Goal: Contribute content

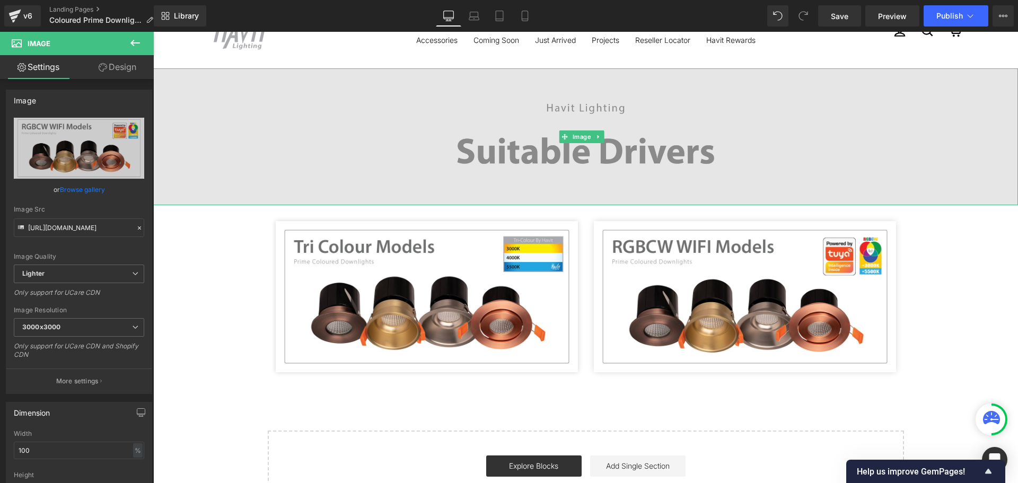
click at [467, 119] on img at bounding box center [585, 136] width 865 height 137
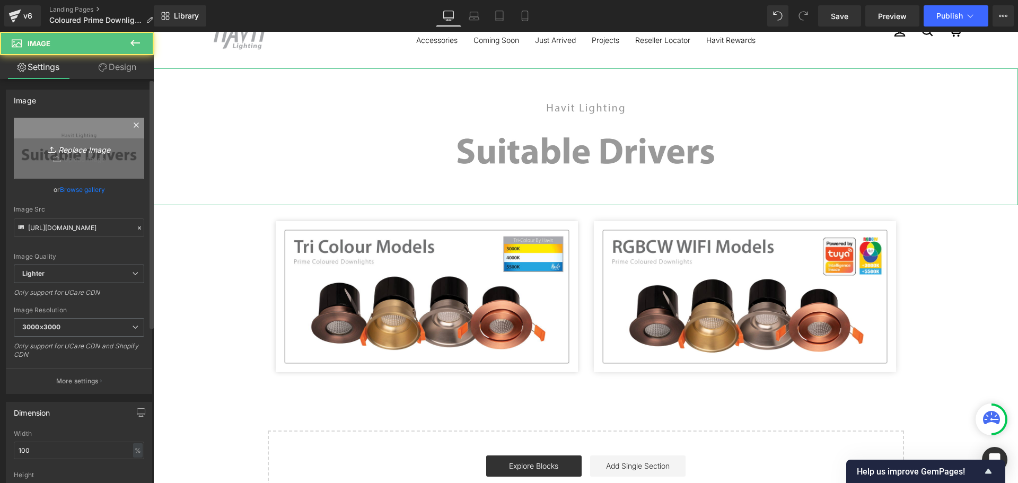
click at [80, 143] on icon "Replace Image" at bounding box center [79, 148] width 85 height 13
type input "C:\fakepath\Coloured Prime Downlights.jpg"
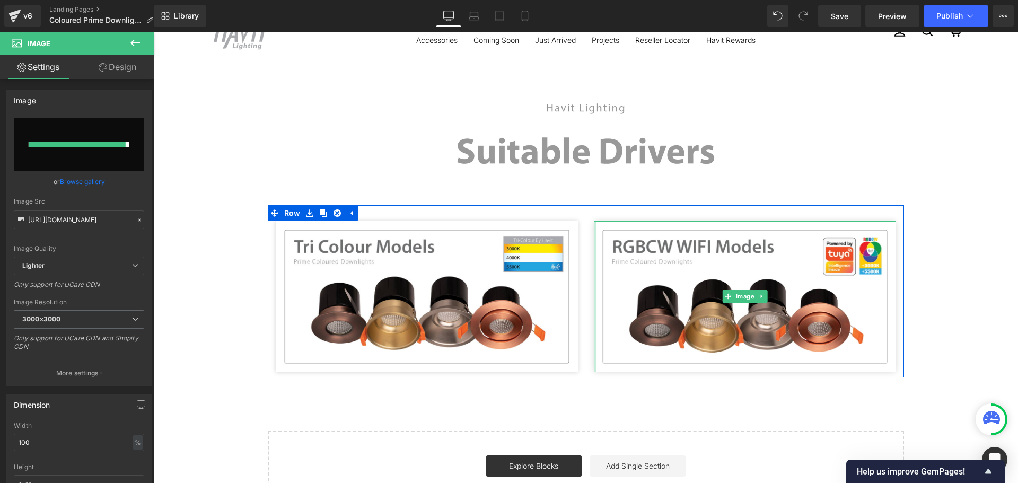
type input "[URL][DOMAIN_NAME]"
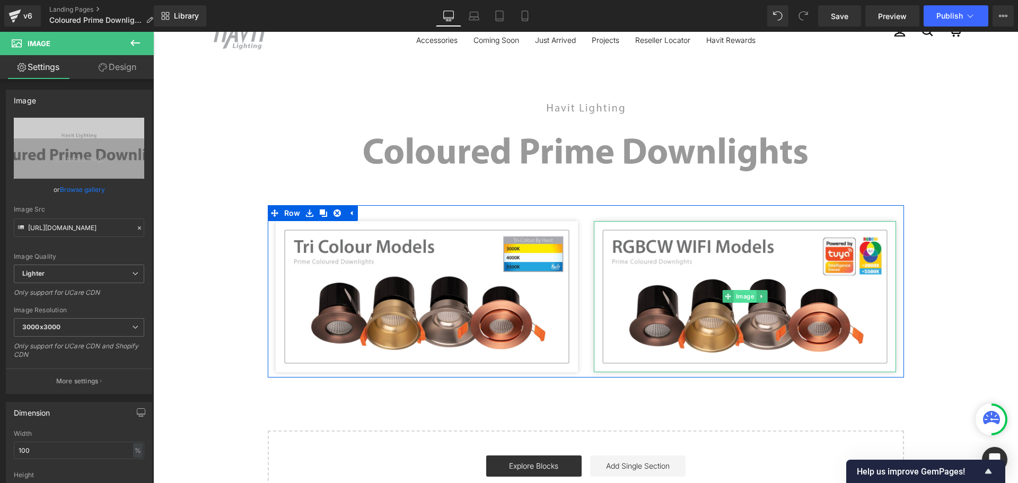
click at [734, 290] on span "Image" at bounding box center [745, 296] width 23 height 13
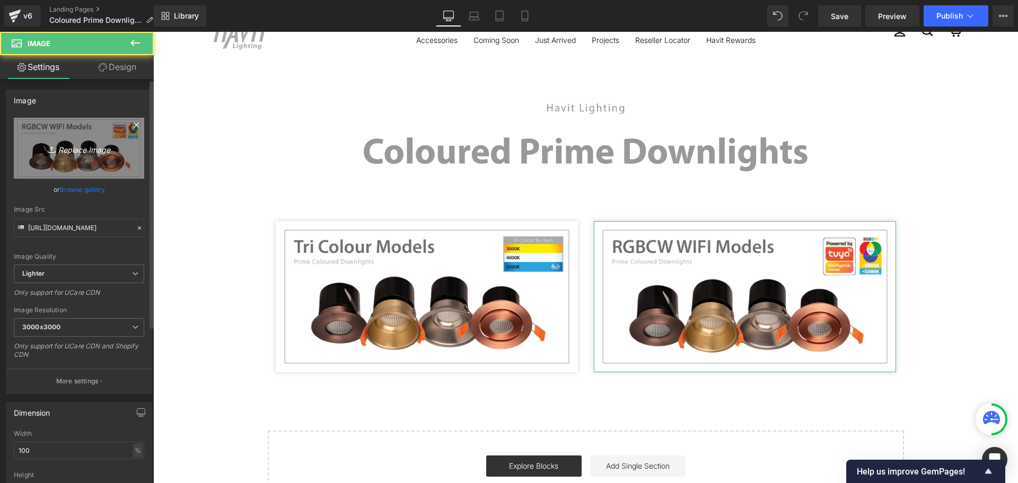
click at [60, 145] on icon "Replace Image" at bounding box center [79, 148] width 85 height 13
type input "C:\fakepath\Prime Donwlights2.jpg"
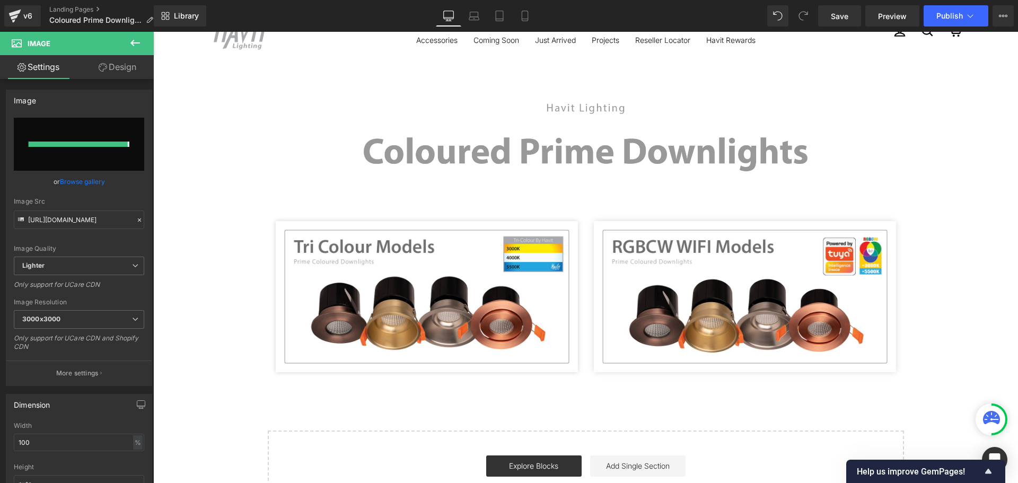
type input "[URL][DOMAIN_NAME]"
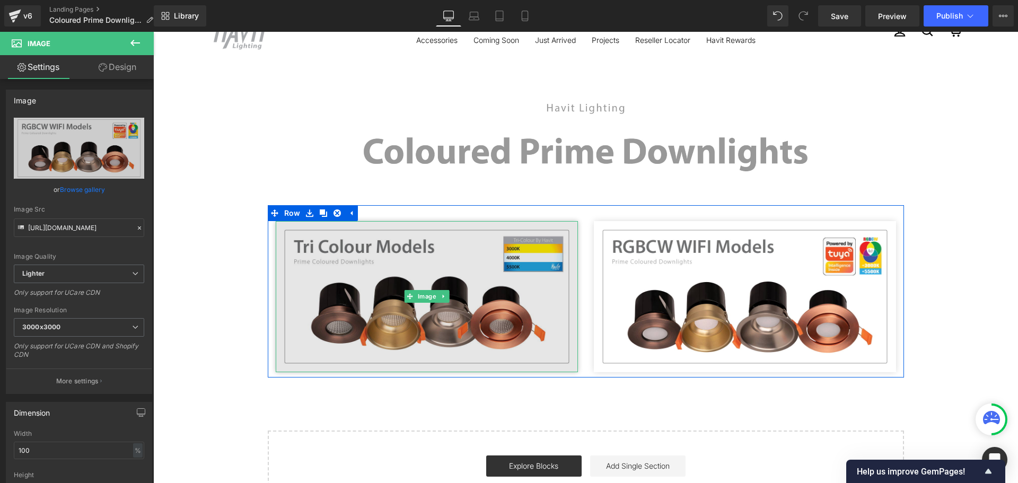
click at [495, 261] on img at bounding box center [427, 296] width 302 height 151
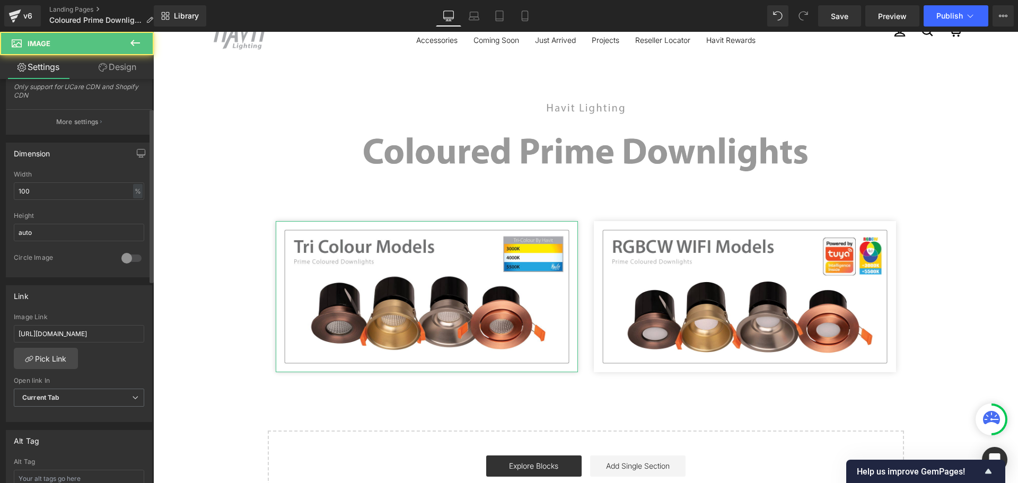
scroll to position [318, 0]
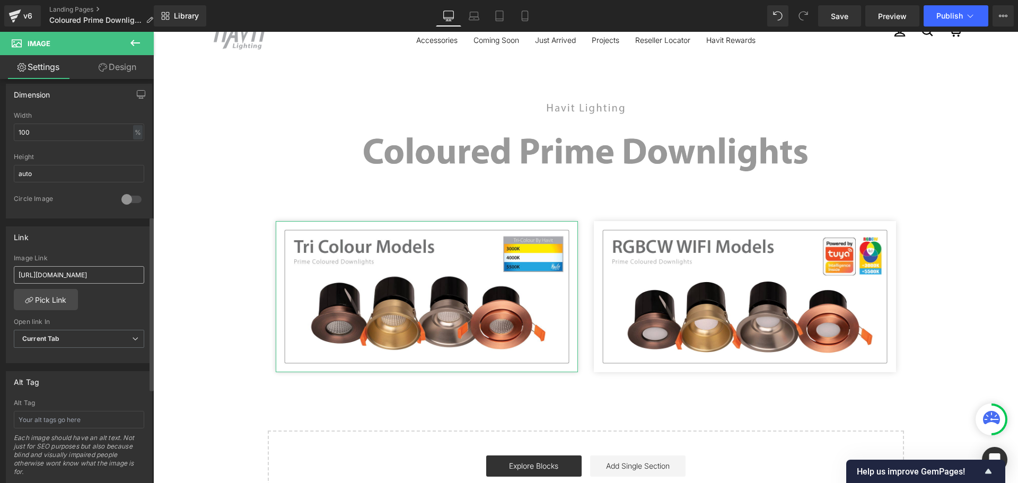
click at [79, 269] on input "[URL][DOMAIN_NAME]" at bounding box center [79, 275] width 130 height 18
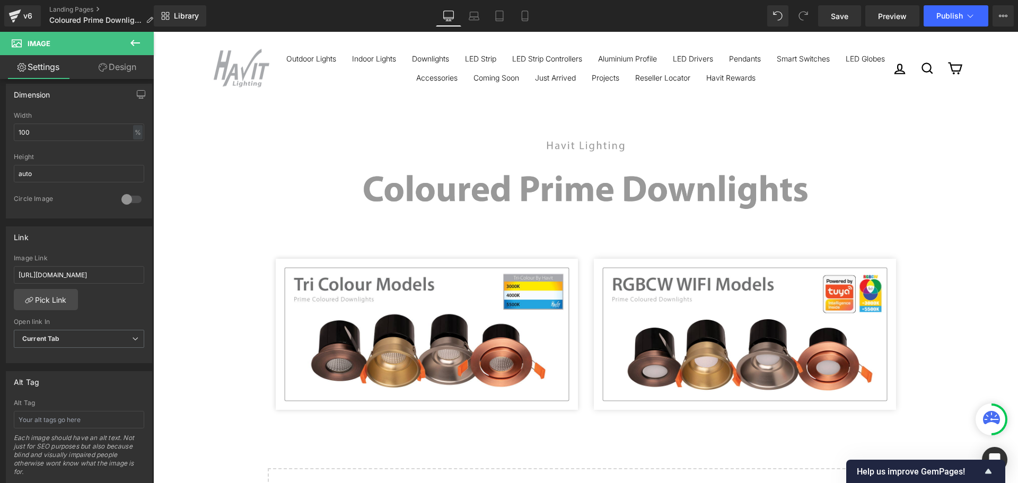
scroll to position [0, 0]
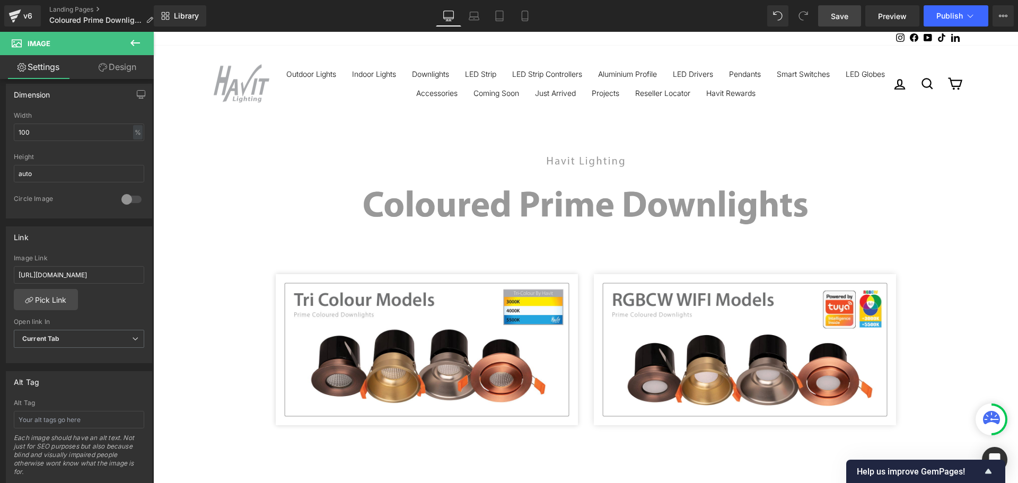
type input "[URL][DOMAIN_NAME]"
click at [849, 20] on span "Save" at bounding box center [840, 16] width 18 height 11
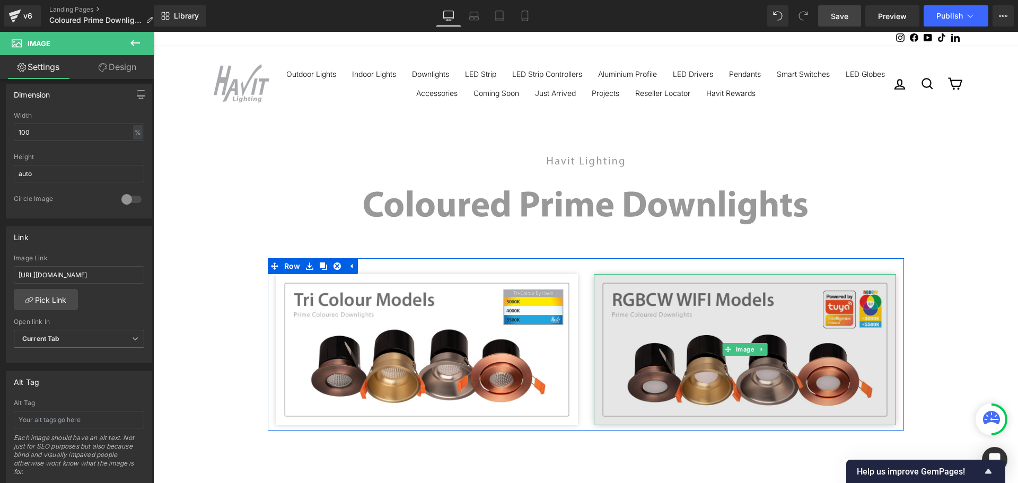
click at [691, 286] on img at bounding box center [745, 349] width 302 height 151
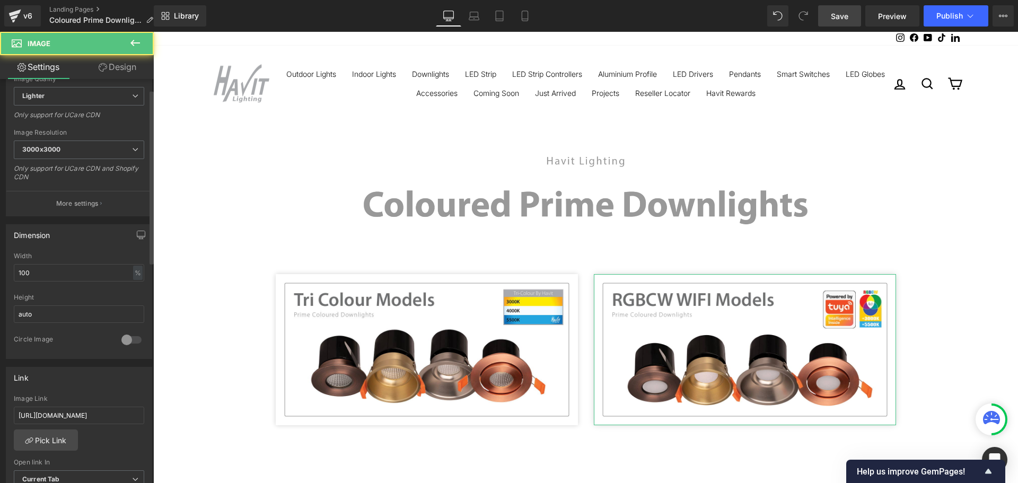
scroll to position [265, 0]
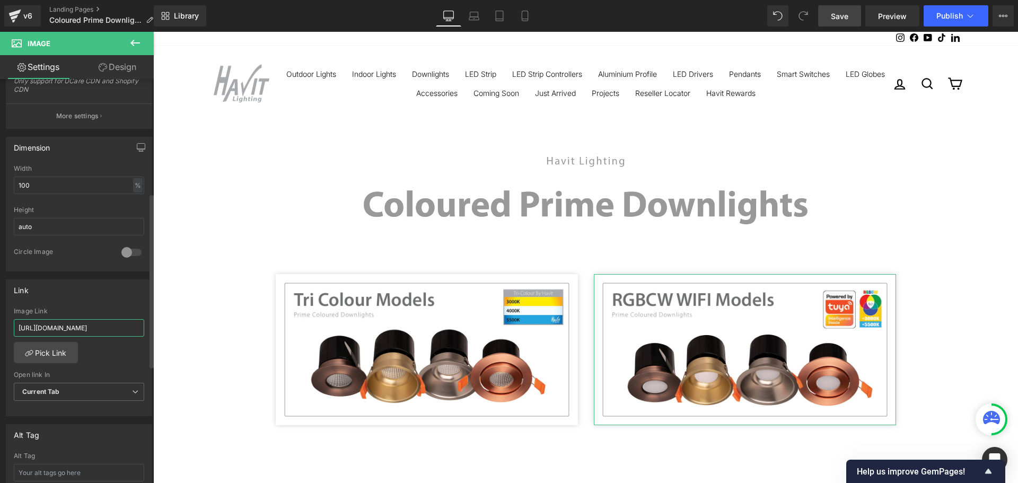
click at [91, 330] on input "[URL][DOMAIN_NAME]" at bounding box center [79, 328] width 130 height 18
type input "[URL][DOMAIN_NAME]"
click at [850, 13] on link "Save" at bounding box center [839, 15] width 43 height 21
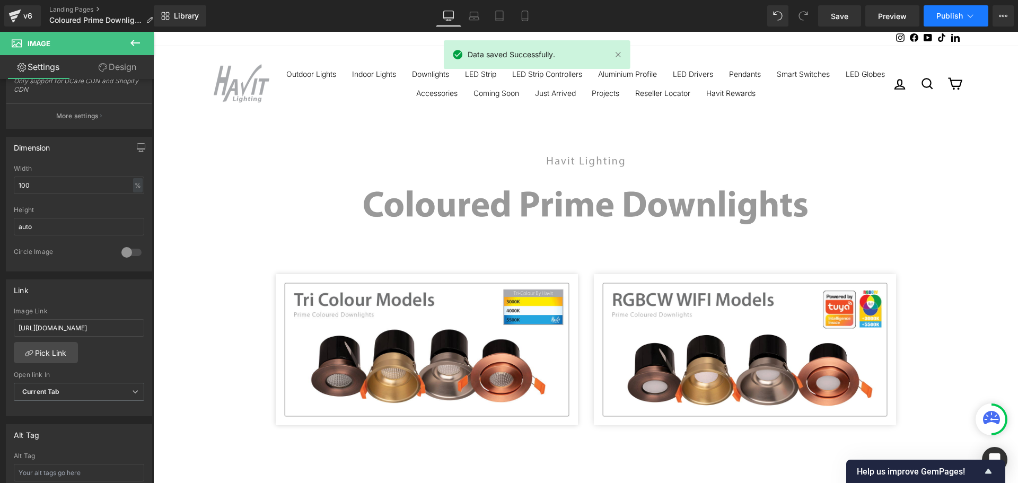
click at [942, 12] on span "Publish" at bounding box center [950, 16] width 27 height 8
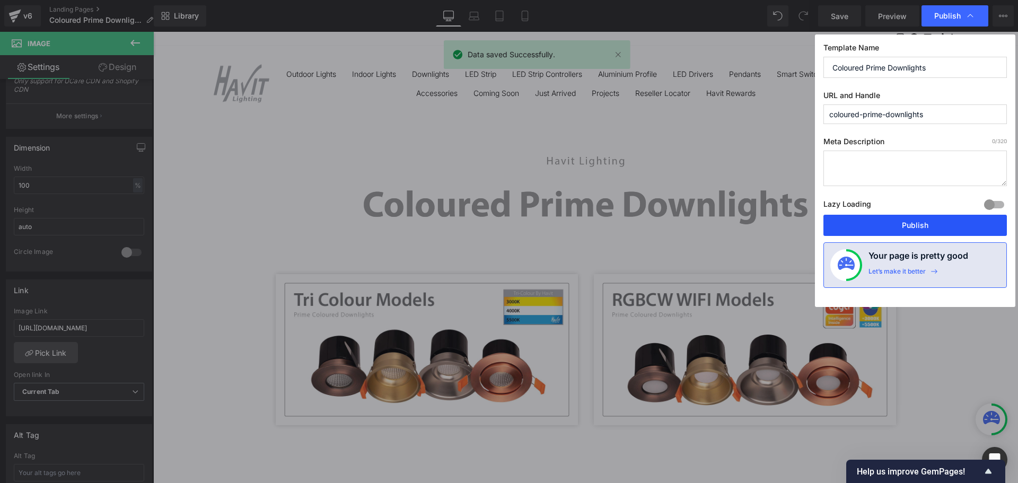
click at [936, 226] on button "Publish" at bounding box center [916, 225] width 184 height 21
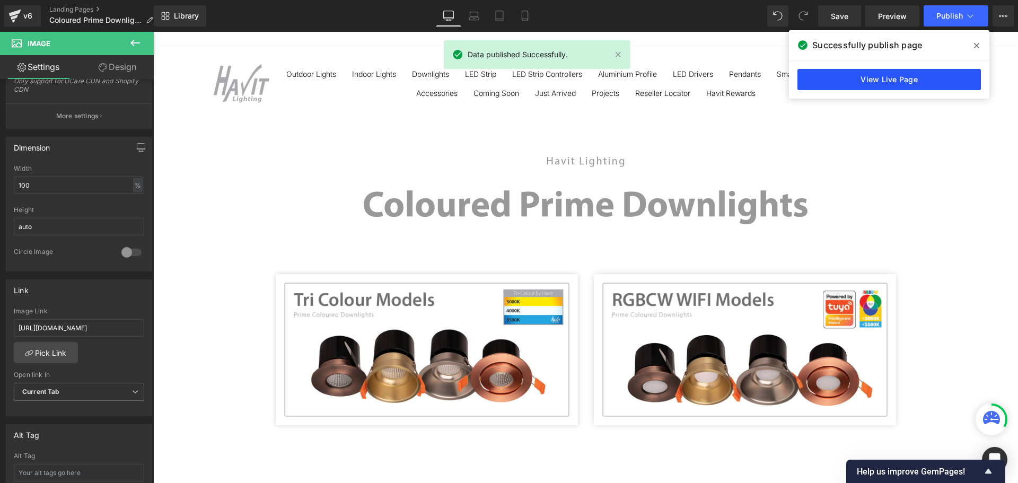
click at [876, 82] on link "View Live Page" at bounding box center [890, 79] width 184 height 21
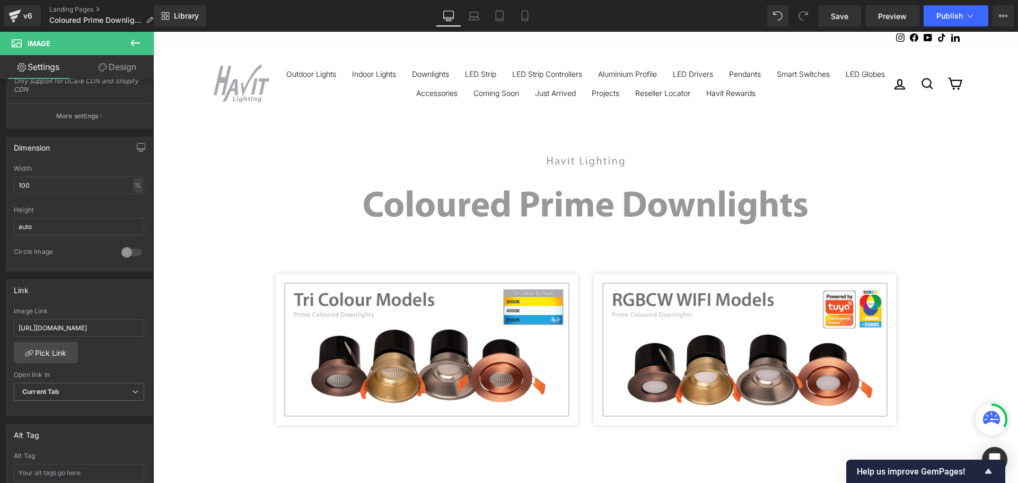
scroll to position [159, 0]
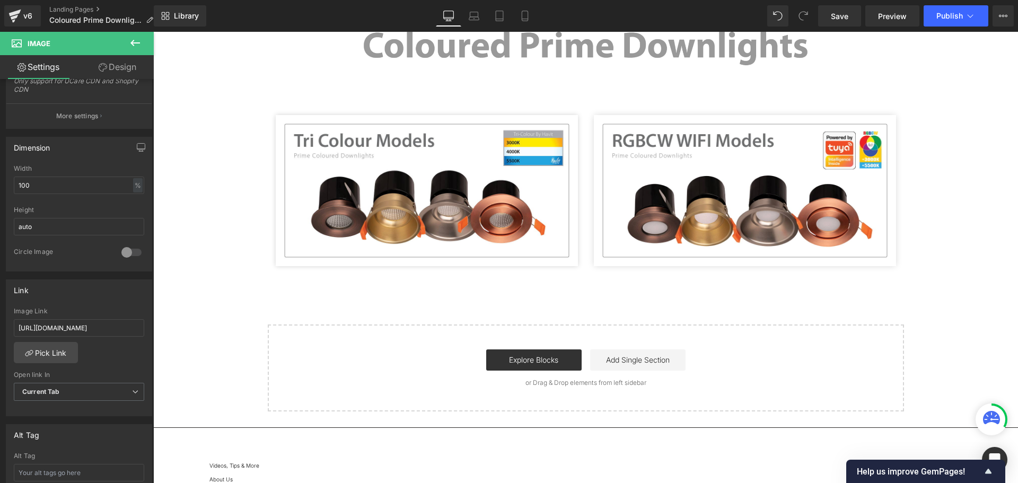
click at [980, 229] on div "Image Image Image Row Row Select your layout" at bounding box center [585, 186] width 865 height 449
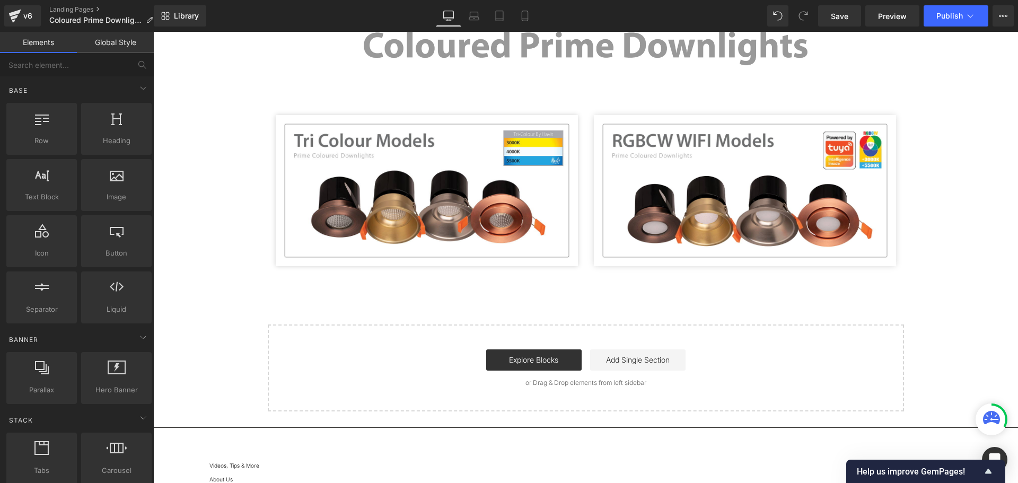
click at [573, 292] on div "Image Image Image Row Row Select your layout" at bounding box center [585, 186] width 865 height 449
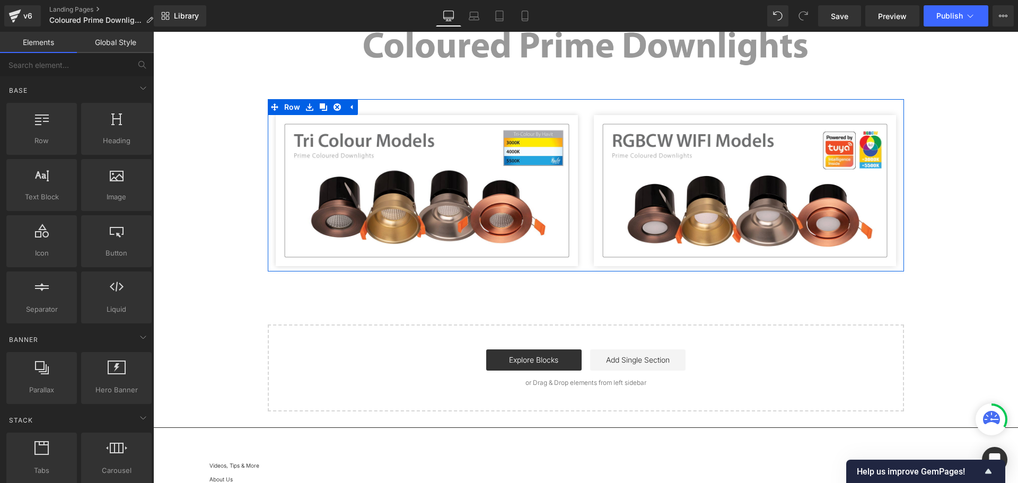
click at [578, 195] on div "Image" at bounding box center [427, 190] width 318 height 151
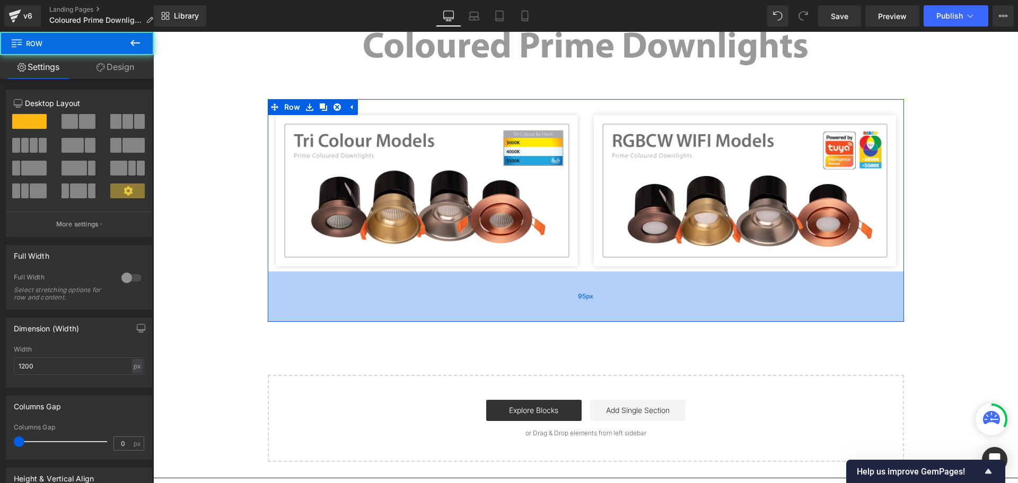
drag, startPoint x: 582, startPoint y: 268, endPoint x: 577, endPoint y: 318, distance: 50.7
click at [577, 318] on div "95px" at bounding box center [586, 297] width 637 height 50
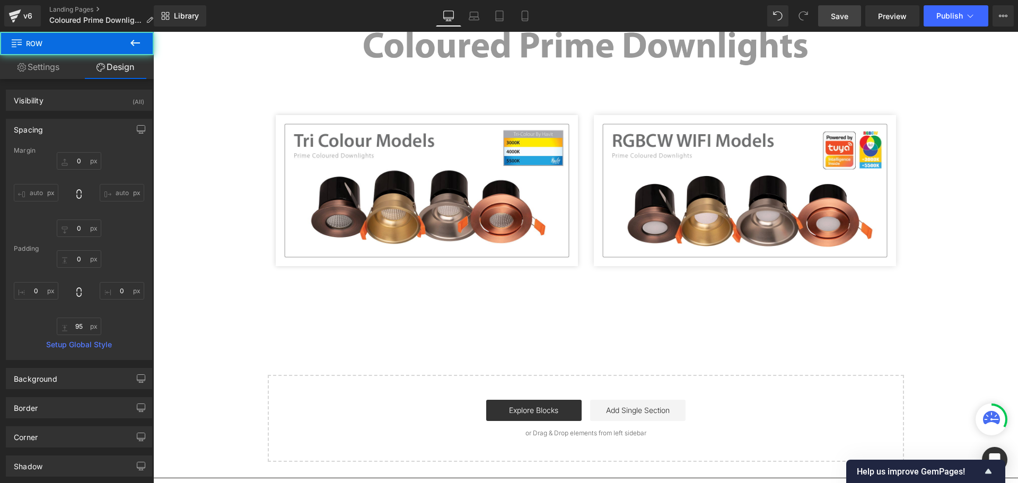
click at [850, 21] on link "Save" at bounding box center [839, 15] width 43 height 21
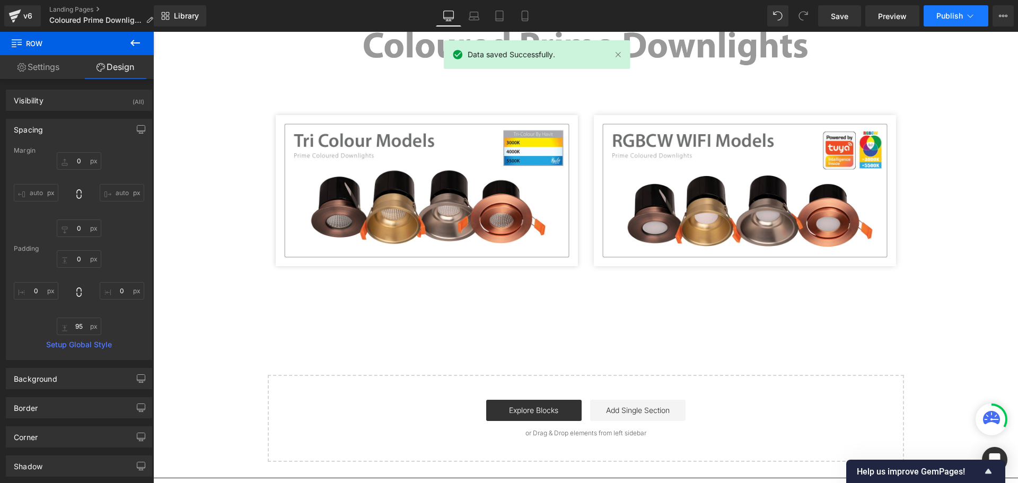
click at [936, 14] on button "Publish" at bounding box center [956, 15] width 65 height 21
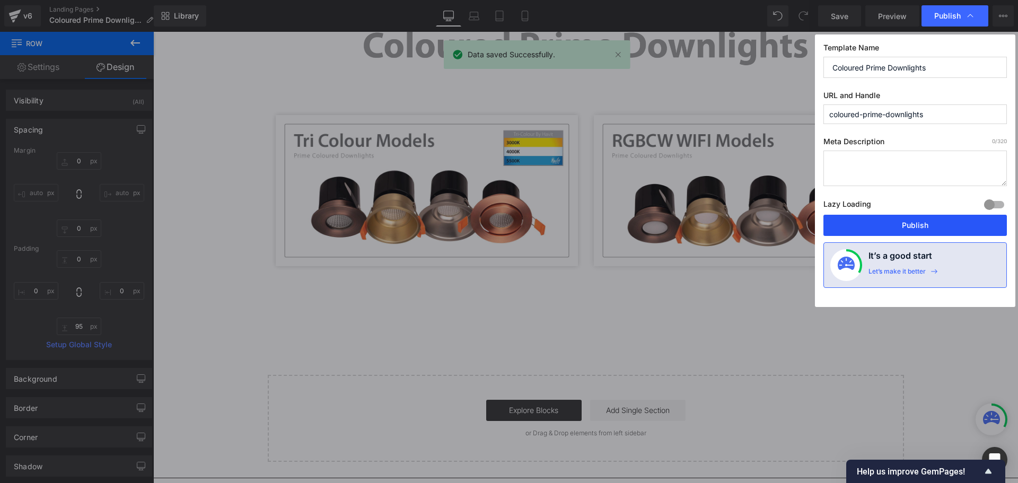
click at [912, 222] on button "Publish" at bounding box center [916, 225] width 184 height 21
